Goal: Transaction & Acquisition: Book appointment/travel/reservation

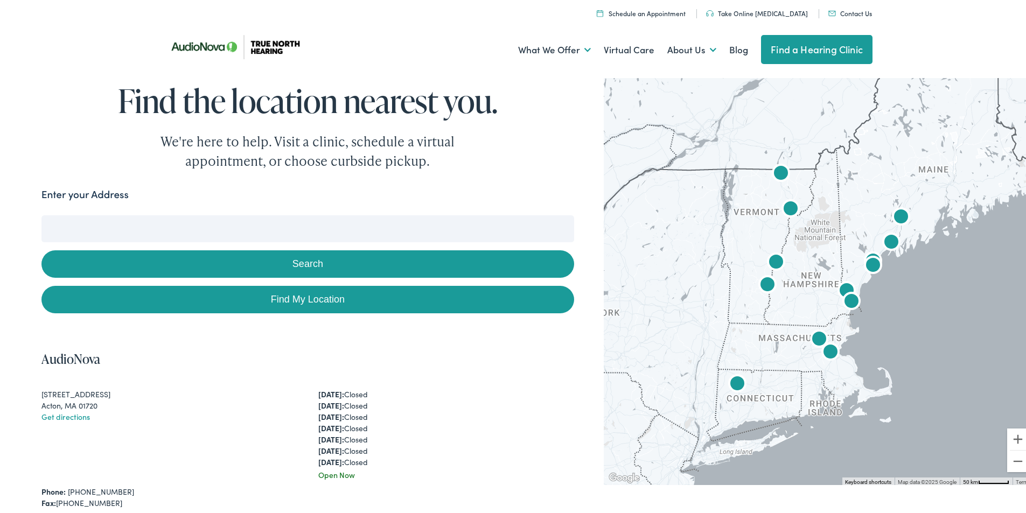
click at [784, 207] on img "AudioNova" at bounding box center [791, 208] width 26 height 26
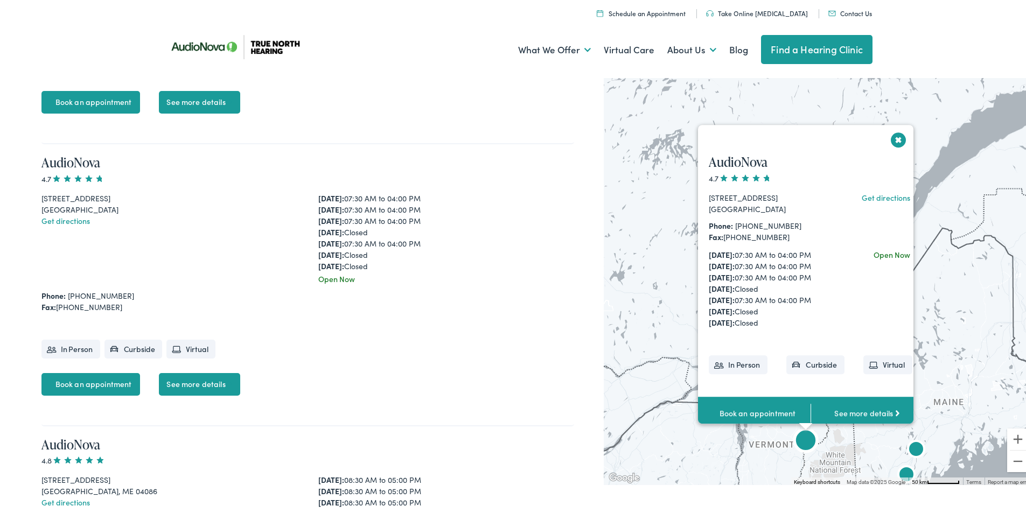
scroll to position [2780, 0]
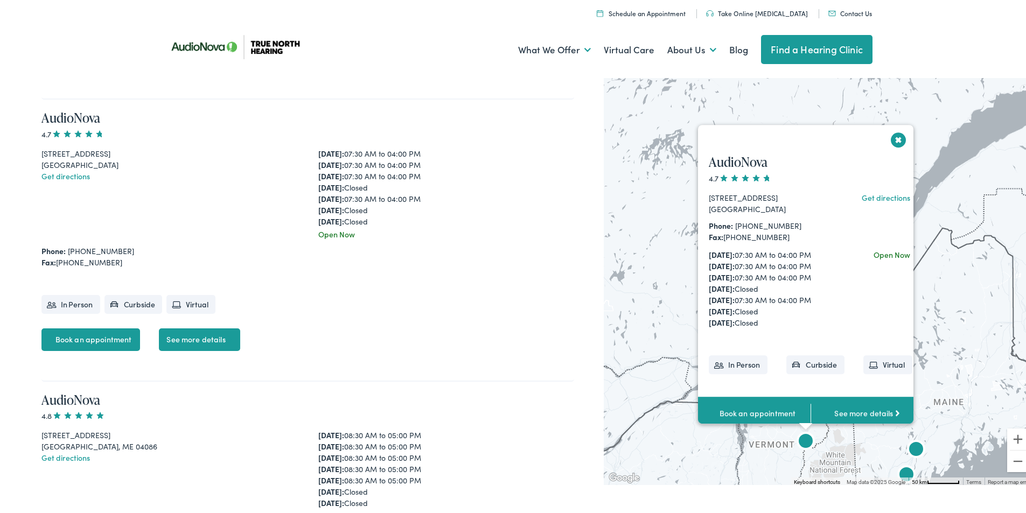
click at [896, 128] on button "Close" at bounding box center [898, 137] width 19 height 19
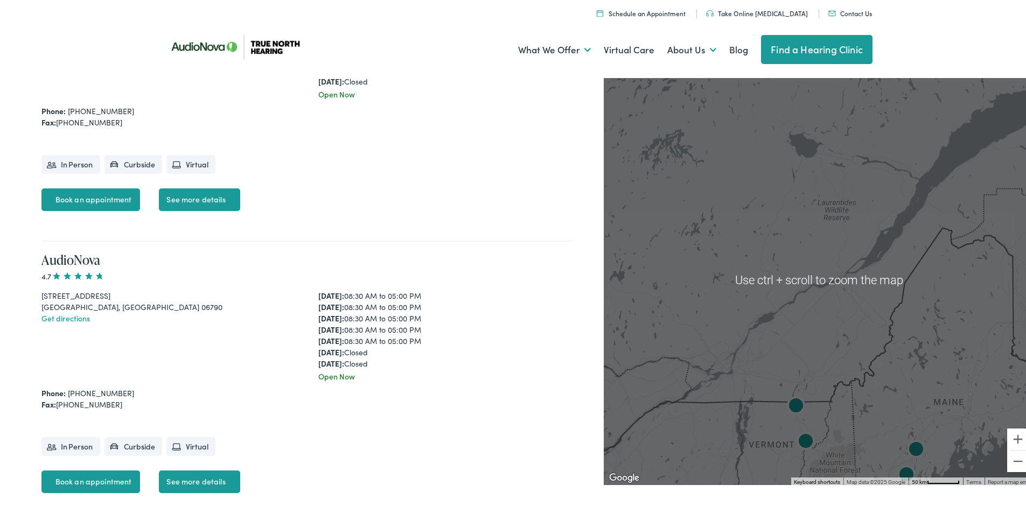
scroll to position [3211, 0]
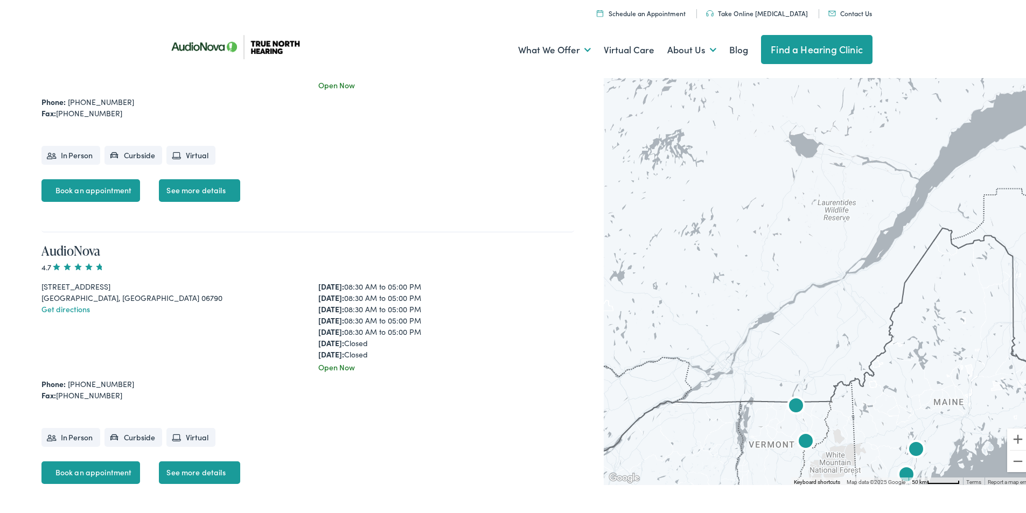
click at [818, 46] on link "Find a Hearing Clinic" at bounding box center [816, 47] width 111 height 29
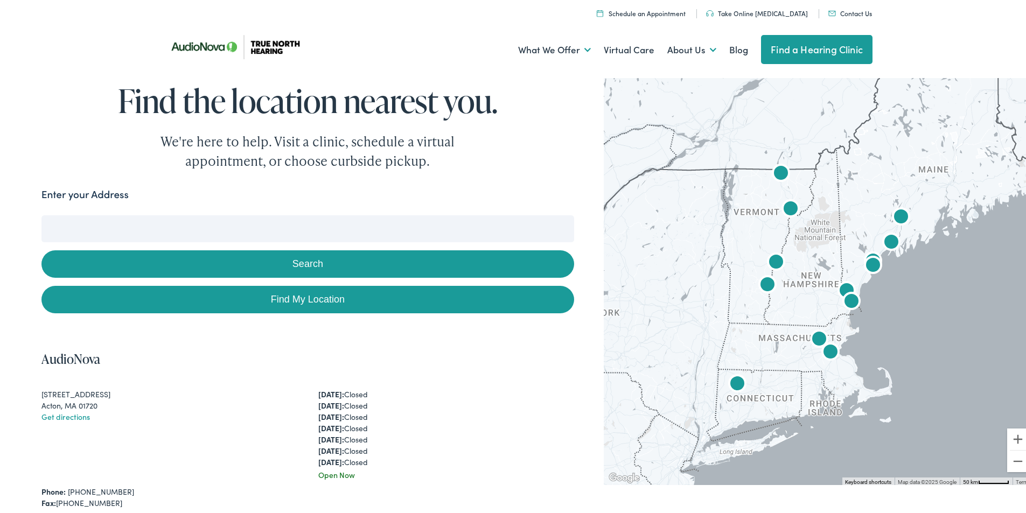
click at [769, 260] on img "True North Hearing by AudioNova" at bounding box center [776, 261] width 26 height 26
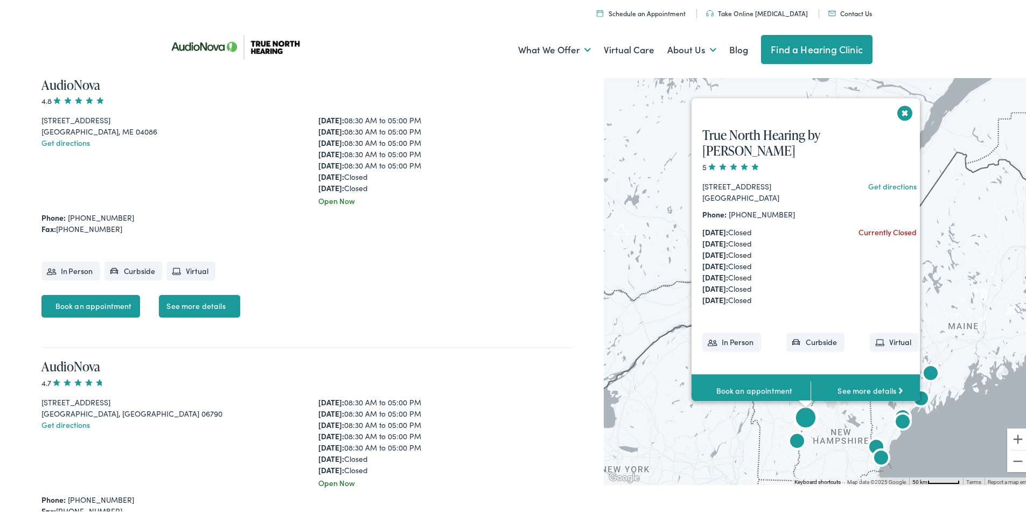
scroll to position [3626, 0]
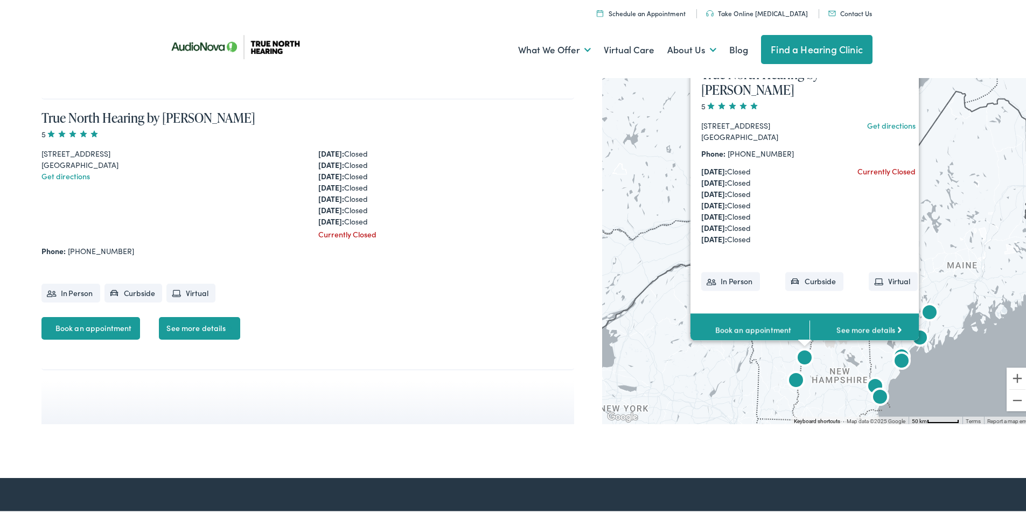
click at [924, 226] on div "True North Hearing by AudioNova 5 93 S. Main Street West Lebanon, NH 03784 Get …" at bounding box center [817, 217] width 431 height 410
click at [674, 239] on div "True North Hearing by AudioNova 5 93 S. Main Street West Lebanon, NH 03784 Get …" at bounding box center [817, 217] width 431 height 410
click at [774, 353] on div "True North Hearing by AudioNova 5 93 S. Main Street West Lebanon, NH 03784 Get …" at bounding box center [817, 217] width 431 height 410
click at [926, 206] on div "True North Hearing by AudioNova 5 93 S. Main Street West Lebanon, NH 03784 Get …" at bounding box center [817, 217] width 431 height 410
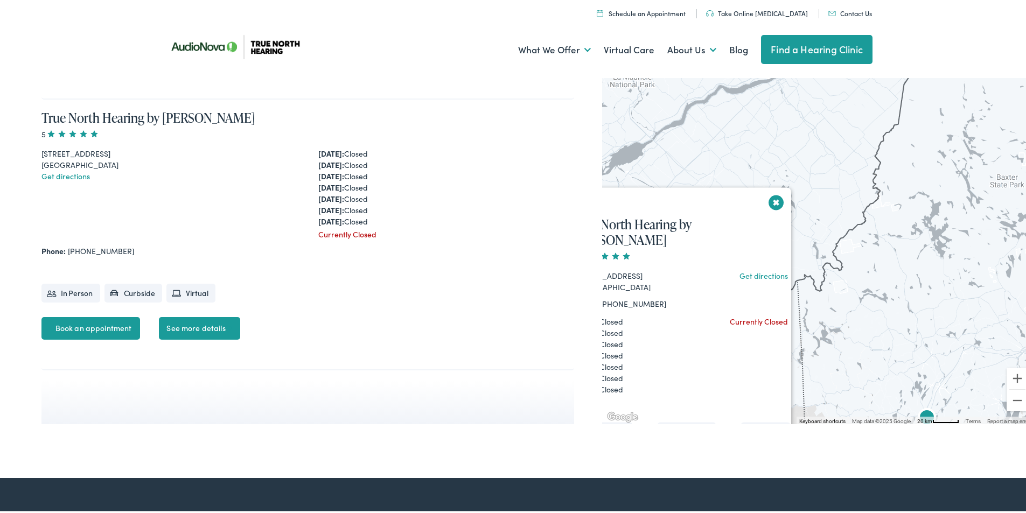
click at [767, 209] on button "Close" at bounding box center [776, 200] width 19 height 19
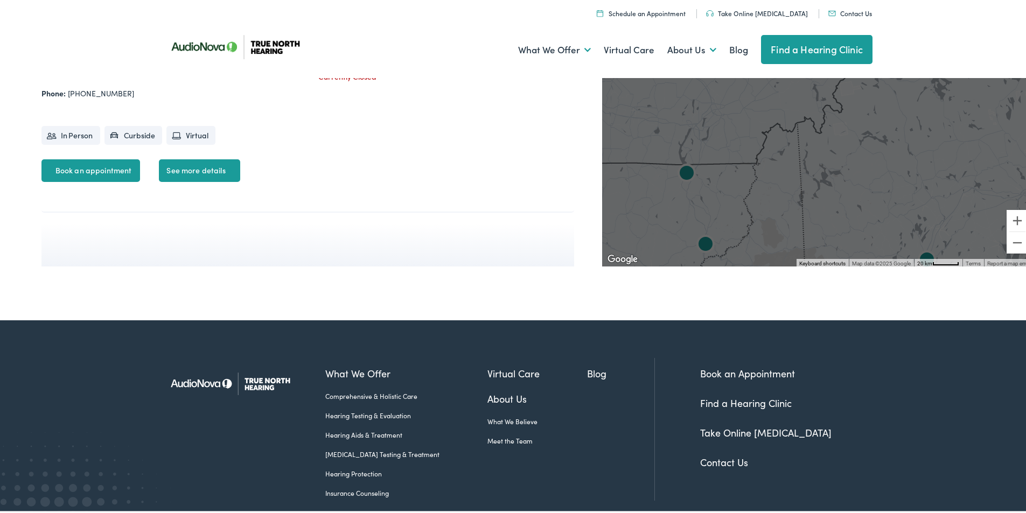
scroll to position [3788, 0]
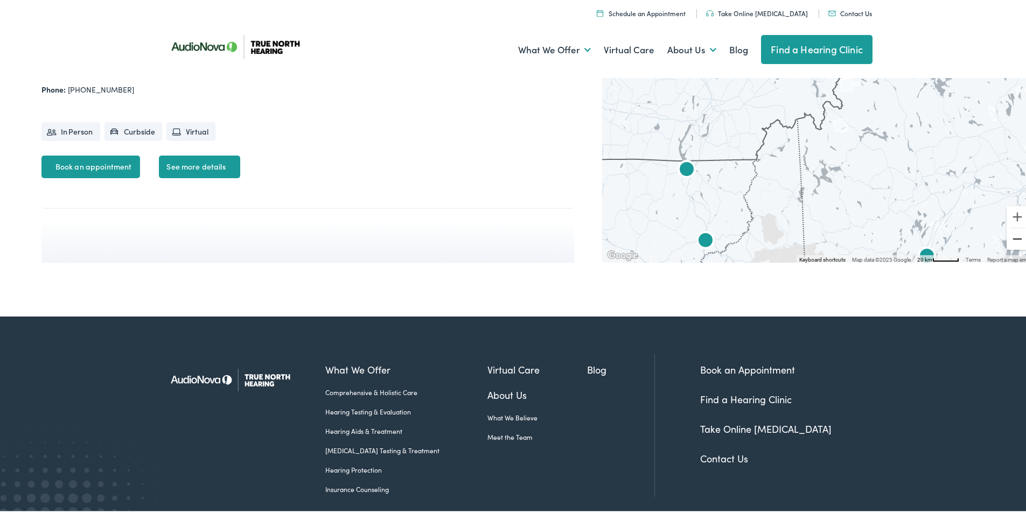
click at [1009, 236] on button "Zoom out" at bounding box center [1018, 237] width 22 height 22
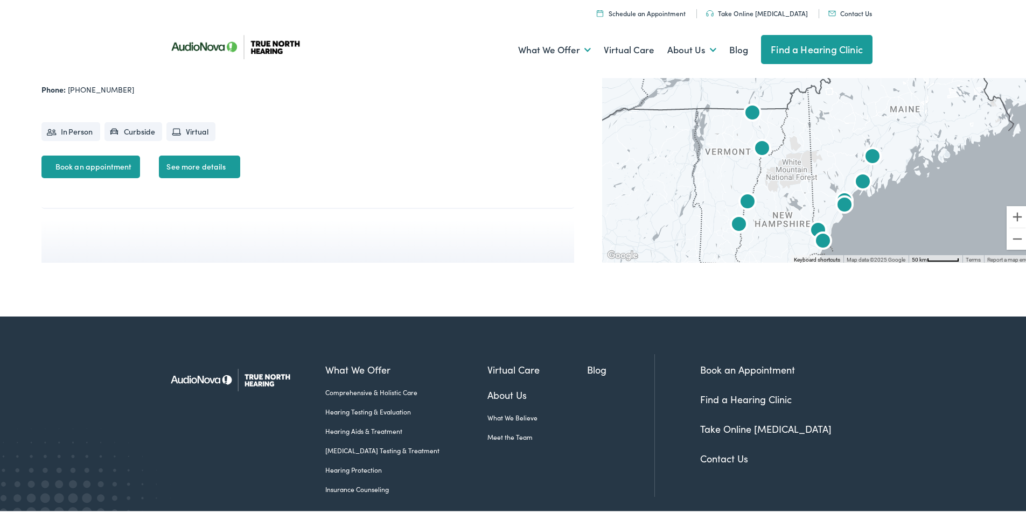
click at [729, 220] on img "AudioNova" at bounding box center [739, 224] width 26 height 26
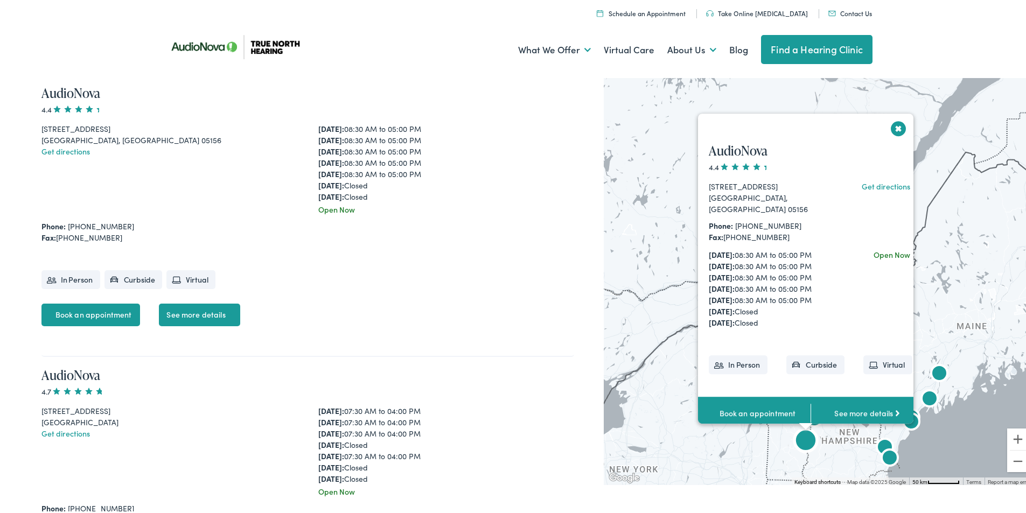
scroll to position [2498, 0]
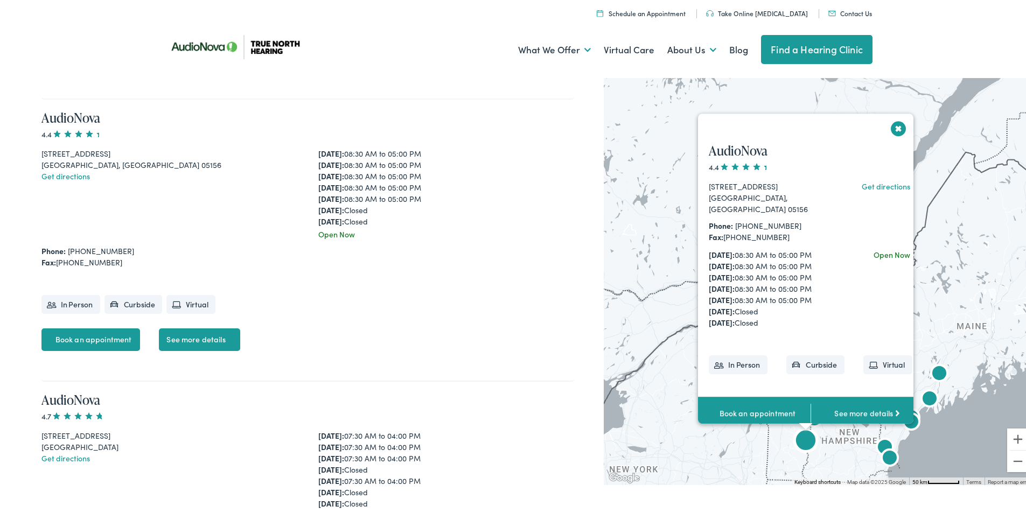
click at [104, 336] on link "Book an appointment" at bounding box center [90, 337] width 99 height 23
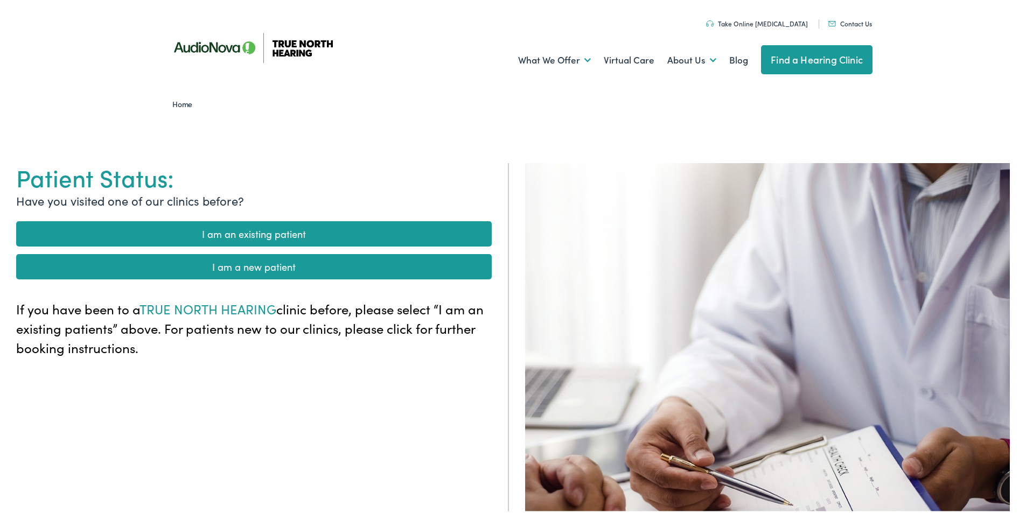
click at [270, 228] on link "I am an existing patient" at bounding box center [254, 231] width 476 height 25
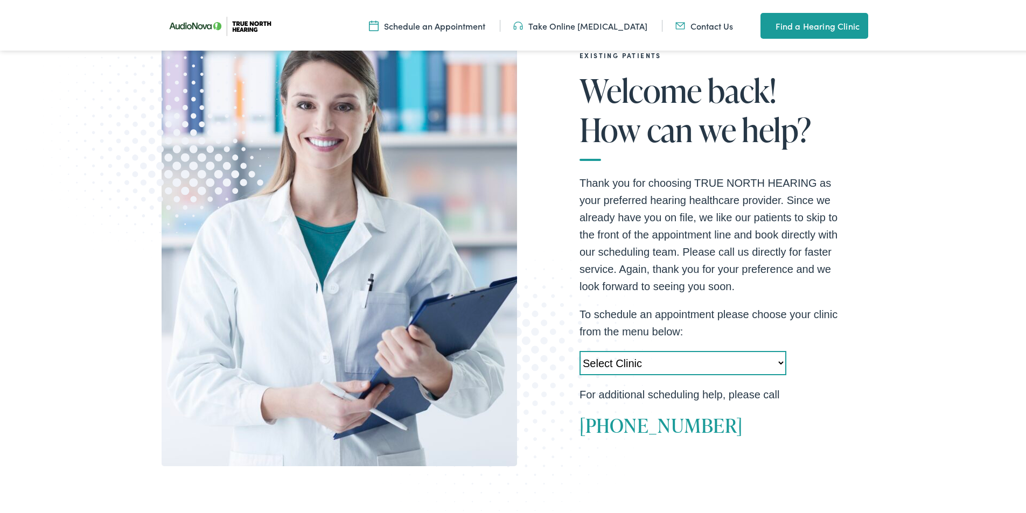
scroll to position [215, 0]
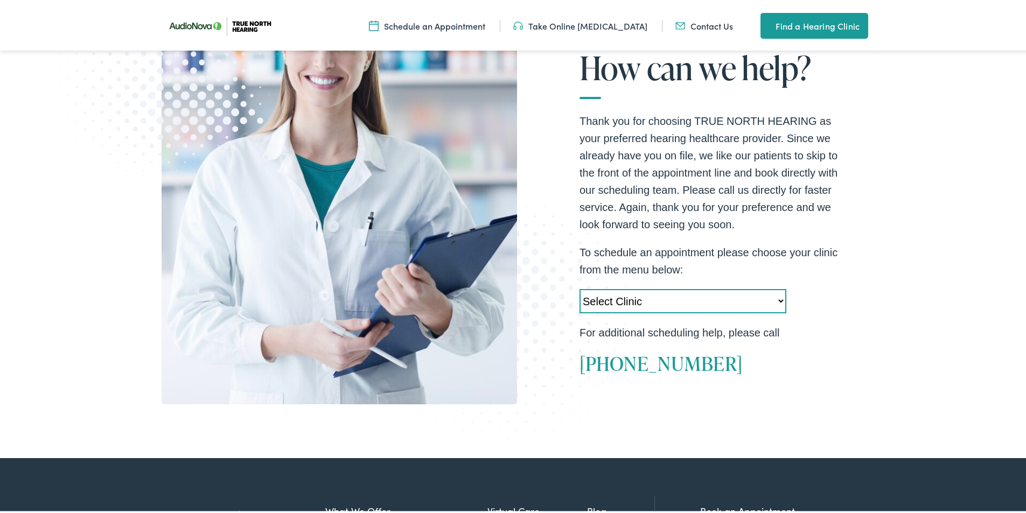
click at [777, 298] on select "Select Clinic Acton-MA-AudioNova 525 Main Street Topsham-ME-AudioNova 44 Elm St…" at bounding box center [682, 299] width 207 height 24
select select "https://truenorth.alpacaaudiology.com/locations/springfield-vt/"
click at [579, 287] on select "Select Clinic Acton-MA-AudioNova 525 Main Street Topsham-ME-AudioNova 44 Elm St…" at bounding box center [682, 299] width 207 height 24
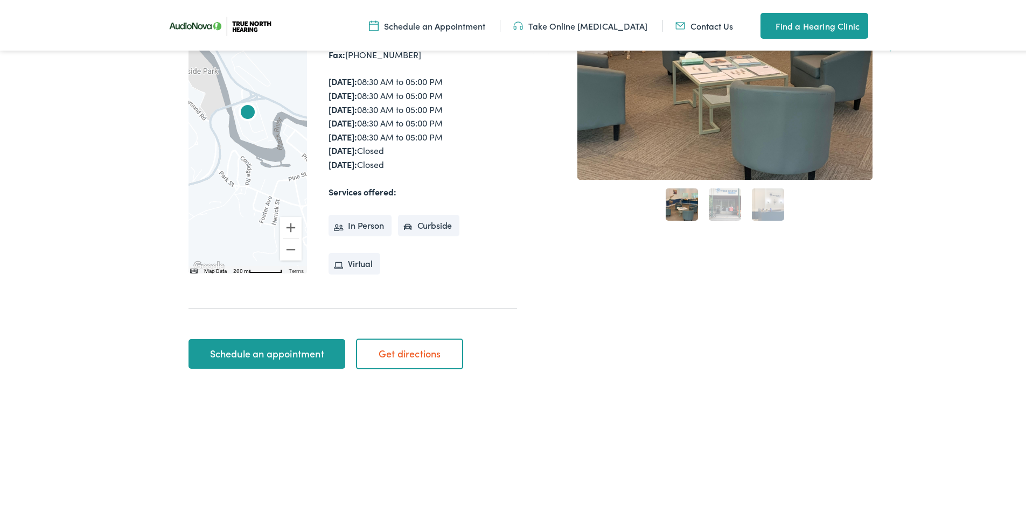
scroll to position [215, 0]
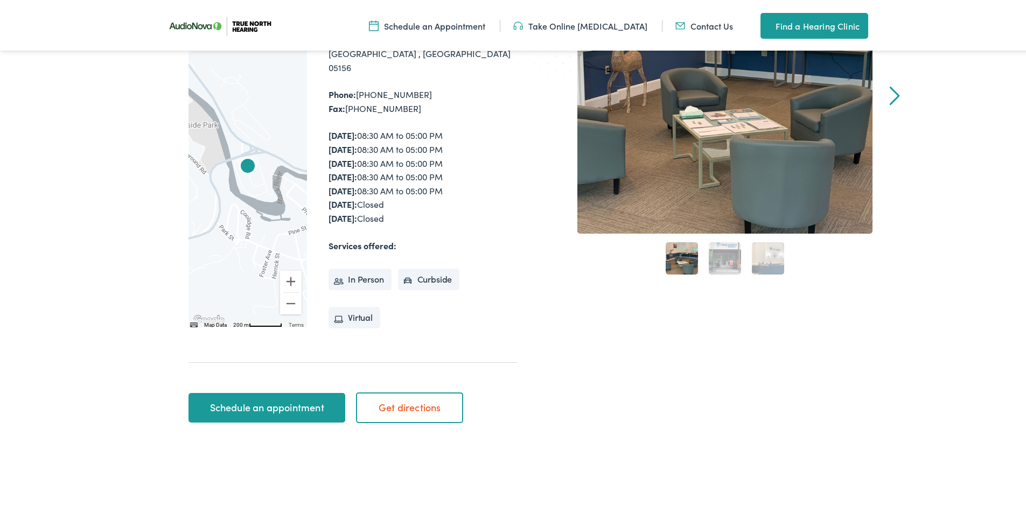
click at [245, 391] on link "Schedule an appointment" at bounding box center [266, 406] width 157 height 30
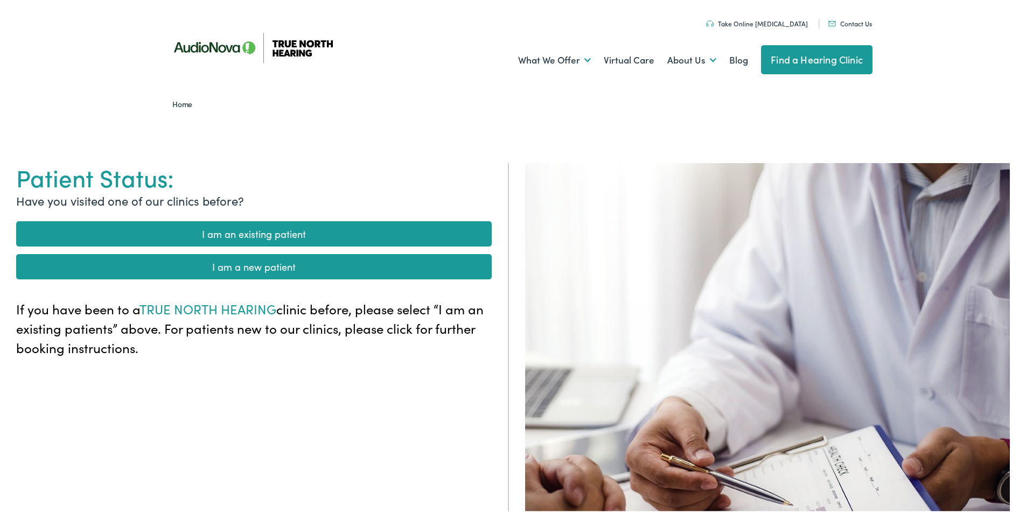
click at [260, 234] on link "I am an existing patient" at bounding box center [254, 231] width 476 height 25
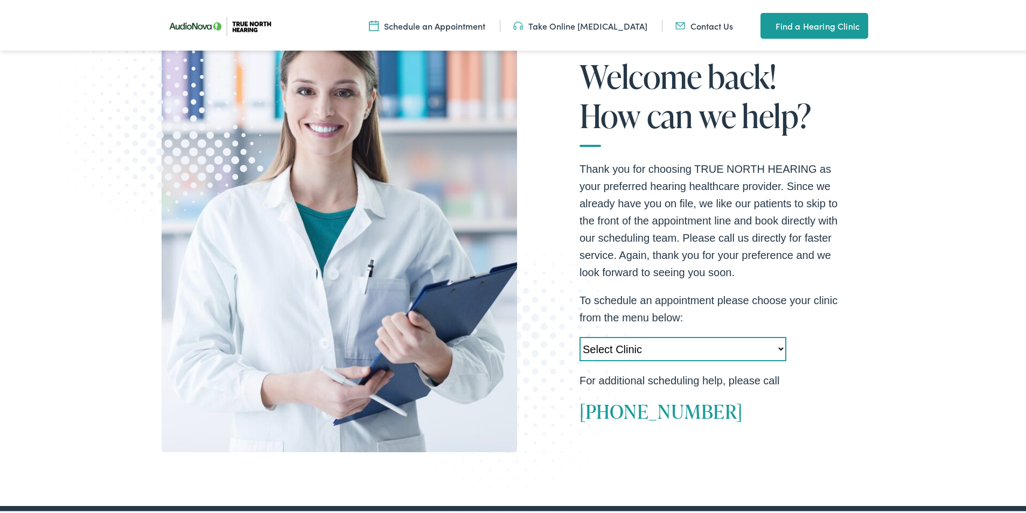
scroll to position [215, 0]
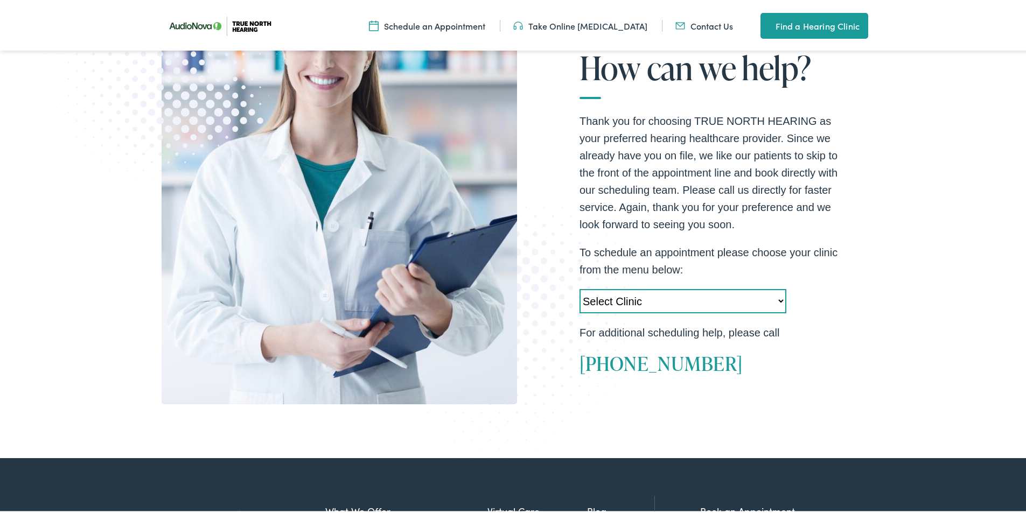
click at [777, 295] on select "Select Clinic Acton-MA-AudioNova 525 Main Street Topsham-ME-AudioNova 44 Elm St…" at bounding box center [682, 299] width 207 height 24
select select "https://truenorth.alpacaaudiology.com/locations/springfield-vt/"
click at [579, 287] on select "Select Clinic Acton-MA-AudioNova 525 Main Street Topsham-ME-AudioNova 44 Elm St…" at bounding box center [682, 299] width 207 height 24
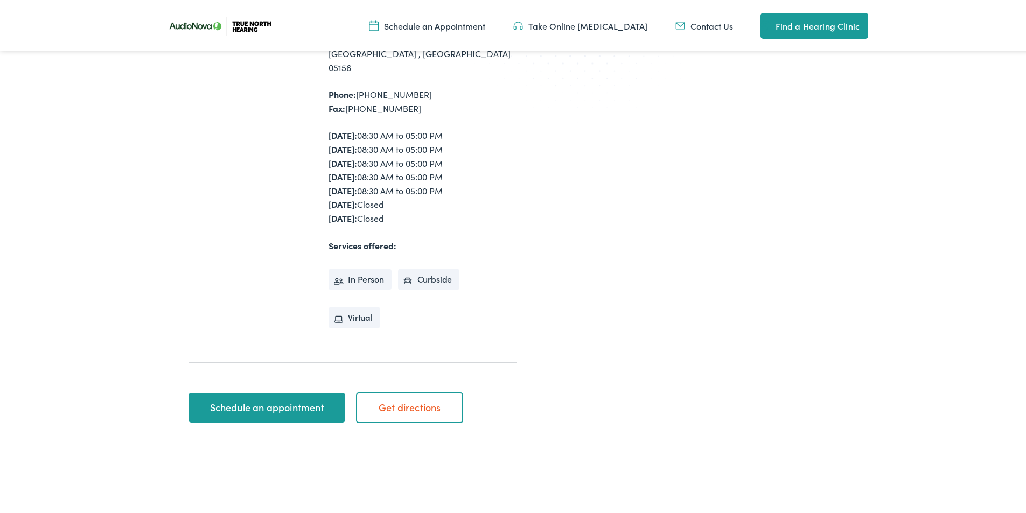
scroll to position [215, 0]
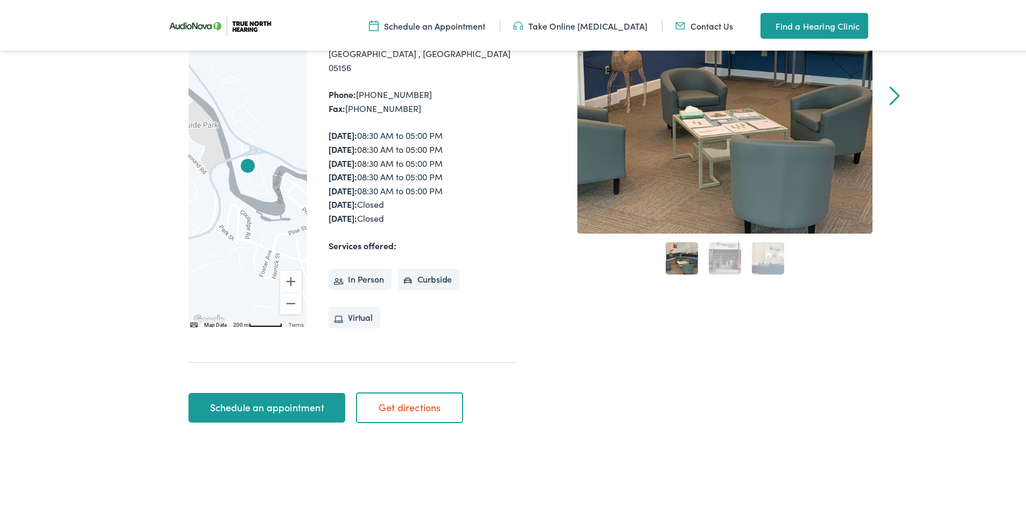
click at [239, 395] on link "Schedule an appointment" at bounding box center [266, 406] width 157 height 30
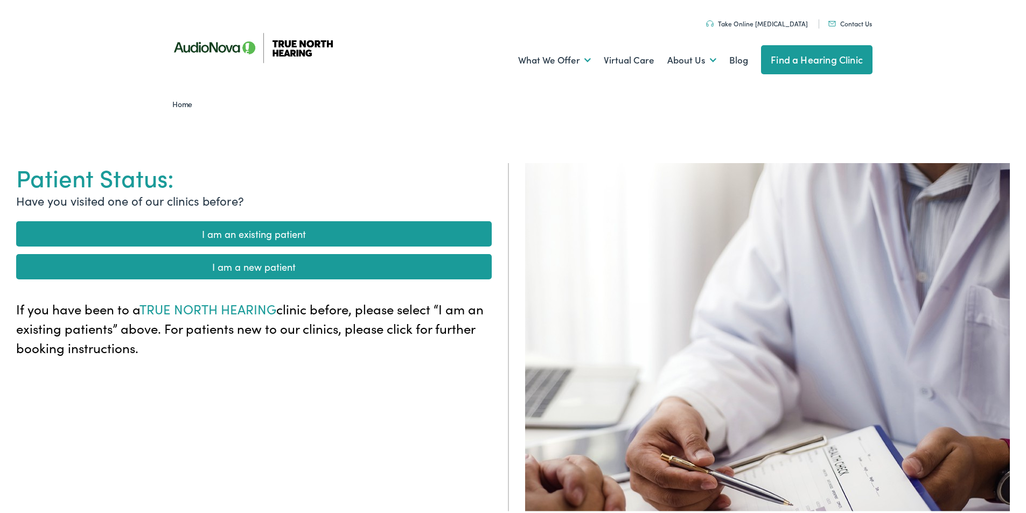
click at [799, 60] on link "Find a Hearing Clinic" at bounding box center [816, 57] width 111 height 29
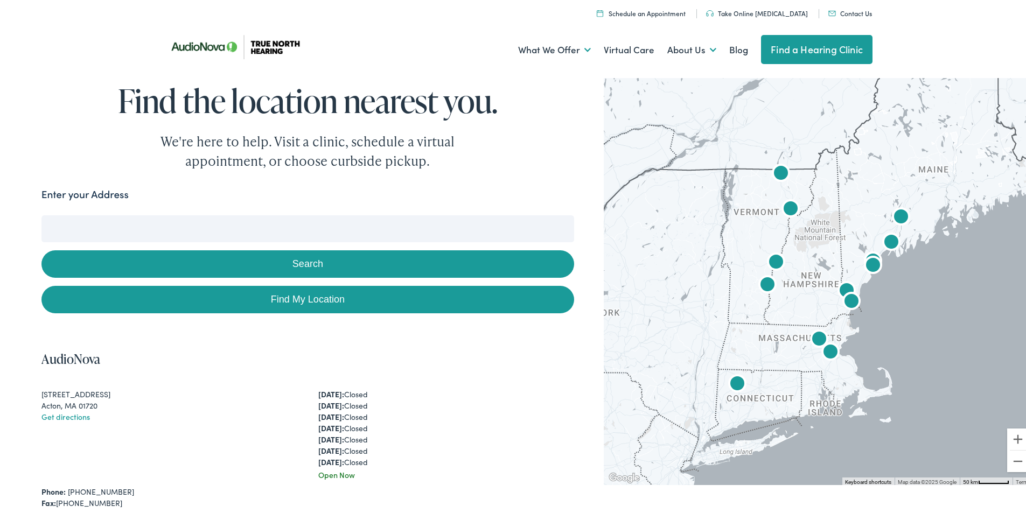
click at [764, 277] on img "AudioNova" at bounding box center [768, 284] width 26 height 26
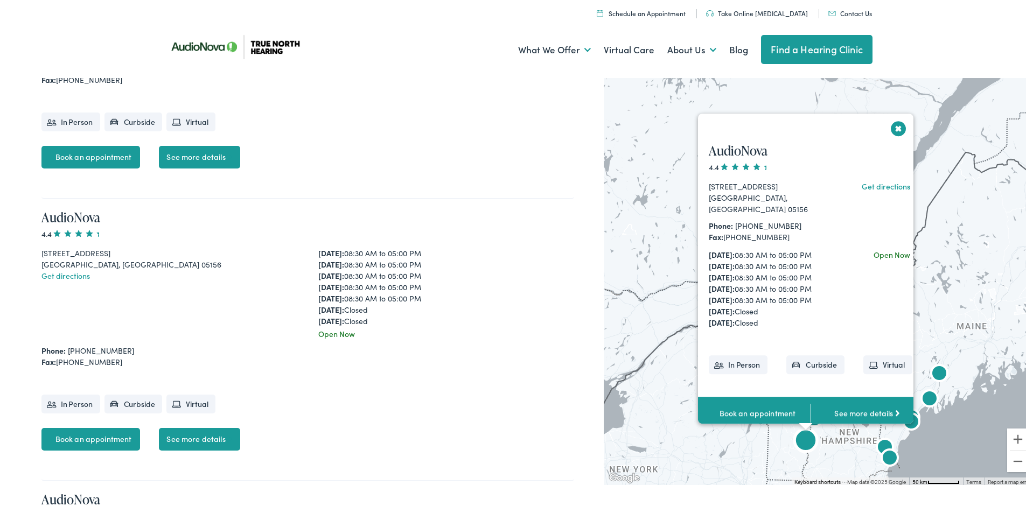
scroll to position [2498, 0]
